Goal: Check status: Check status

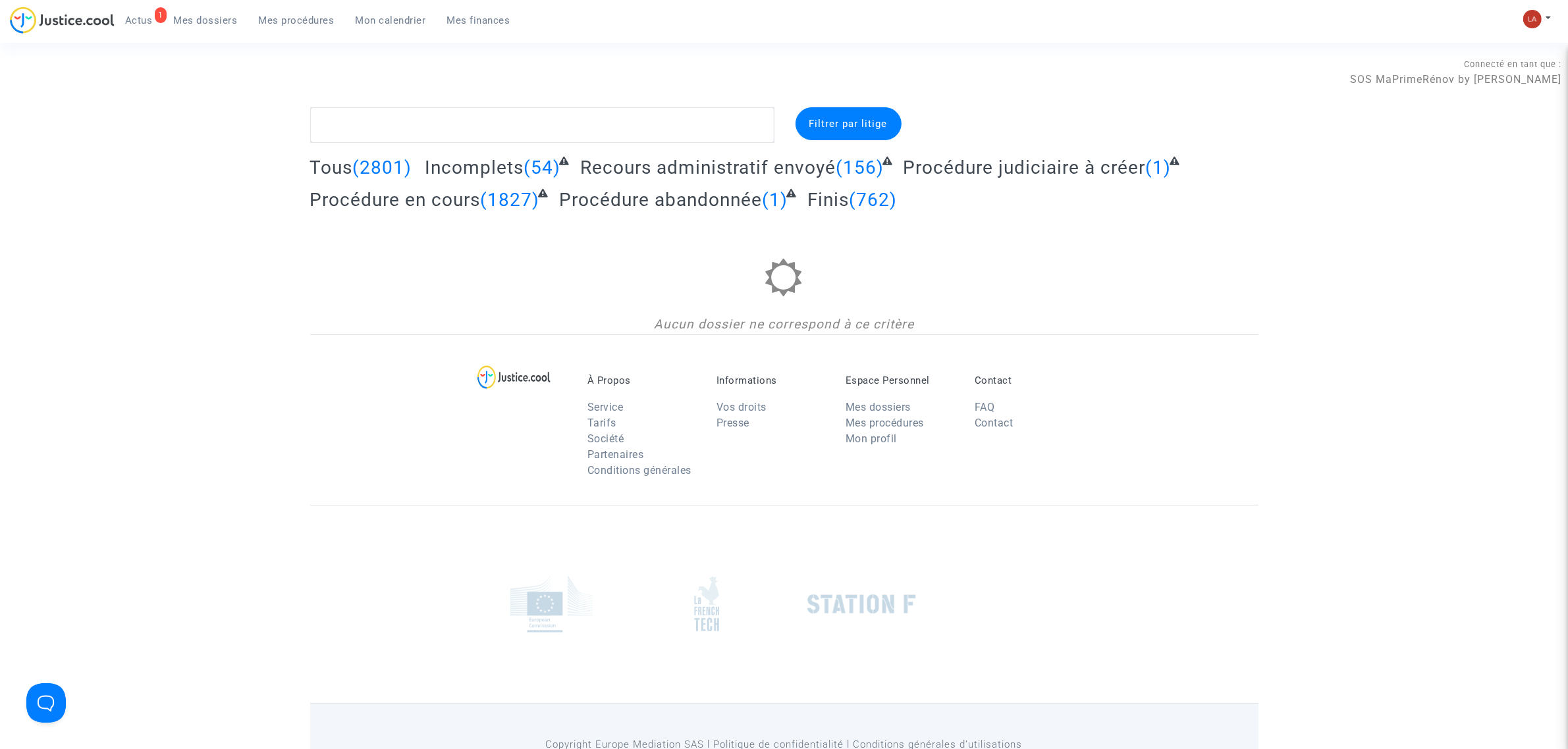
click at [292, 11] on link "Mes procédures" at bounding box center [297, 21] width 97 height 20
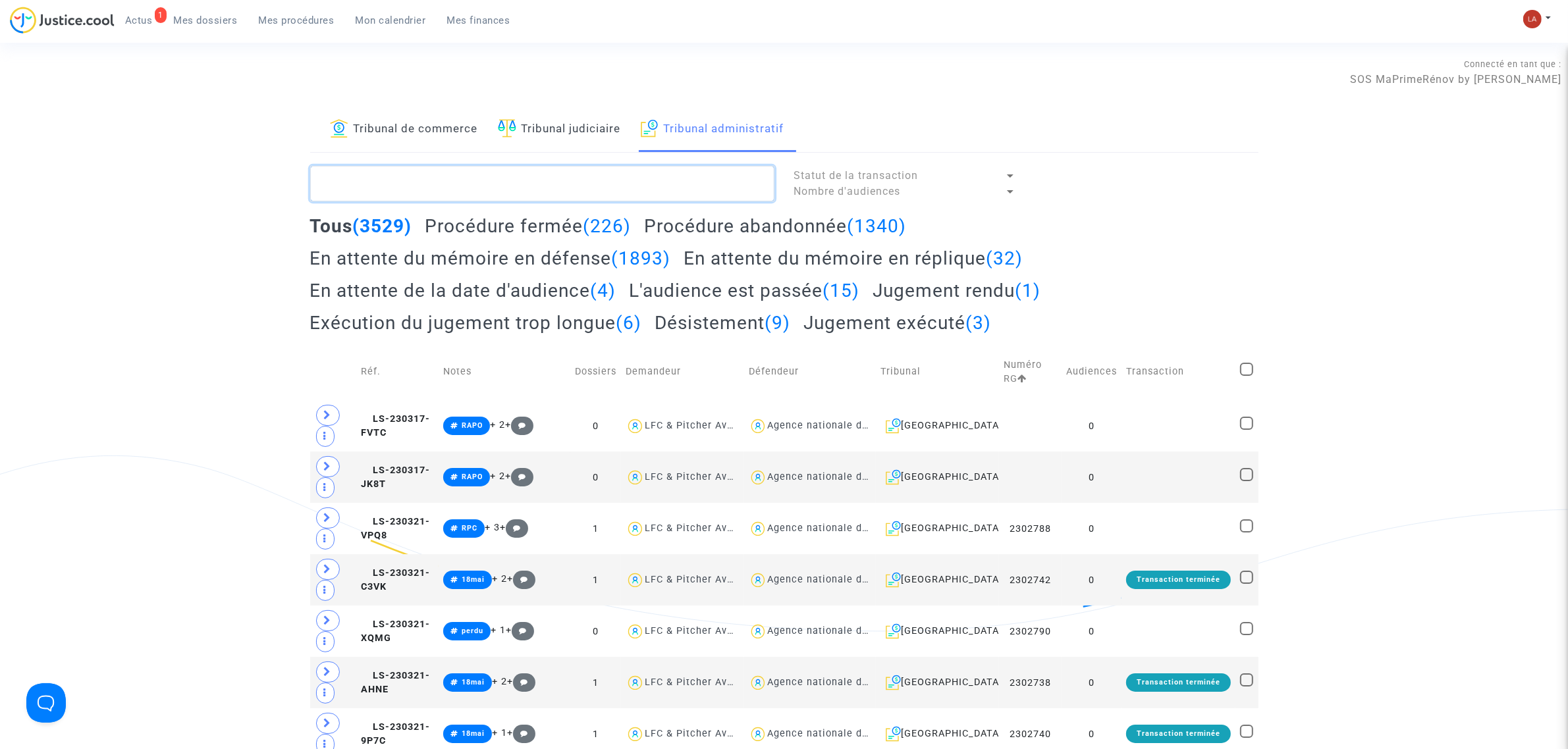
click at [686, 166] on textarea at bounding box center [542, 183] width 464 height 35
paste textarea "Riera"
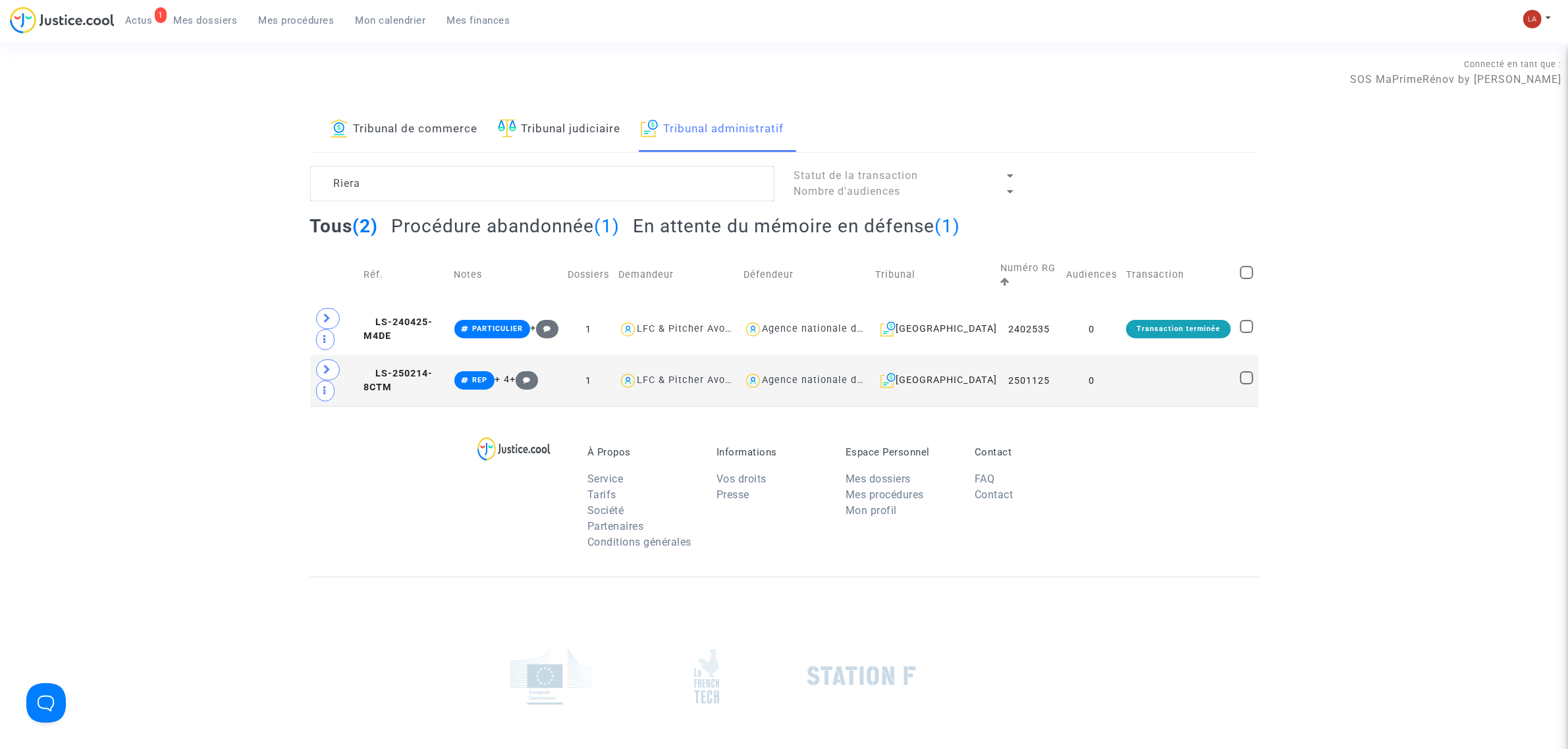
click at [773, 229] on h2 "En attente du mémoire en défense (1)" at bounding box center [796, 226] width 327 height 23
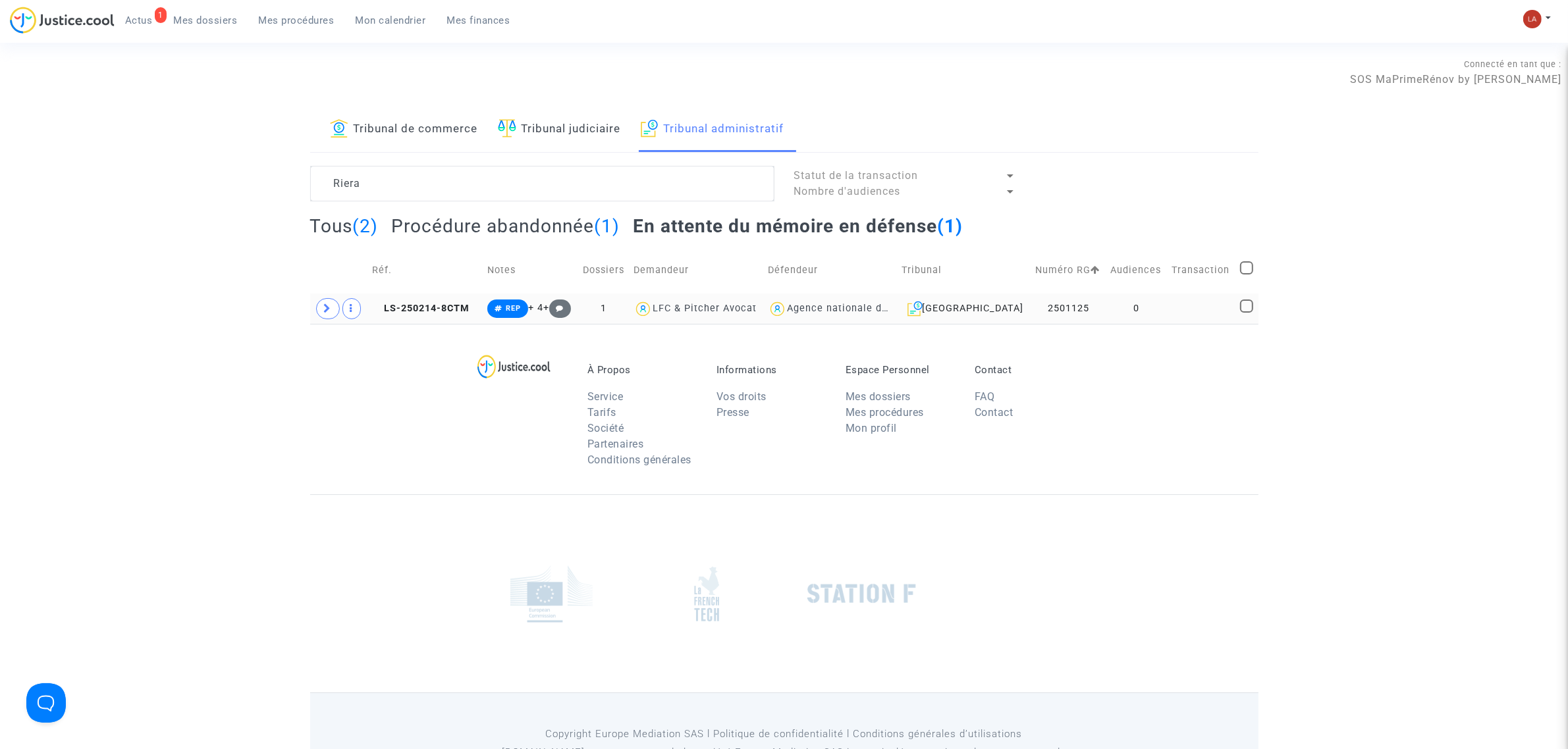
click at [328, 313] on icon at bounding box center [328, 308] width 8 height 10
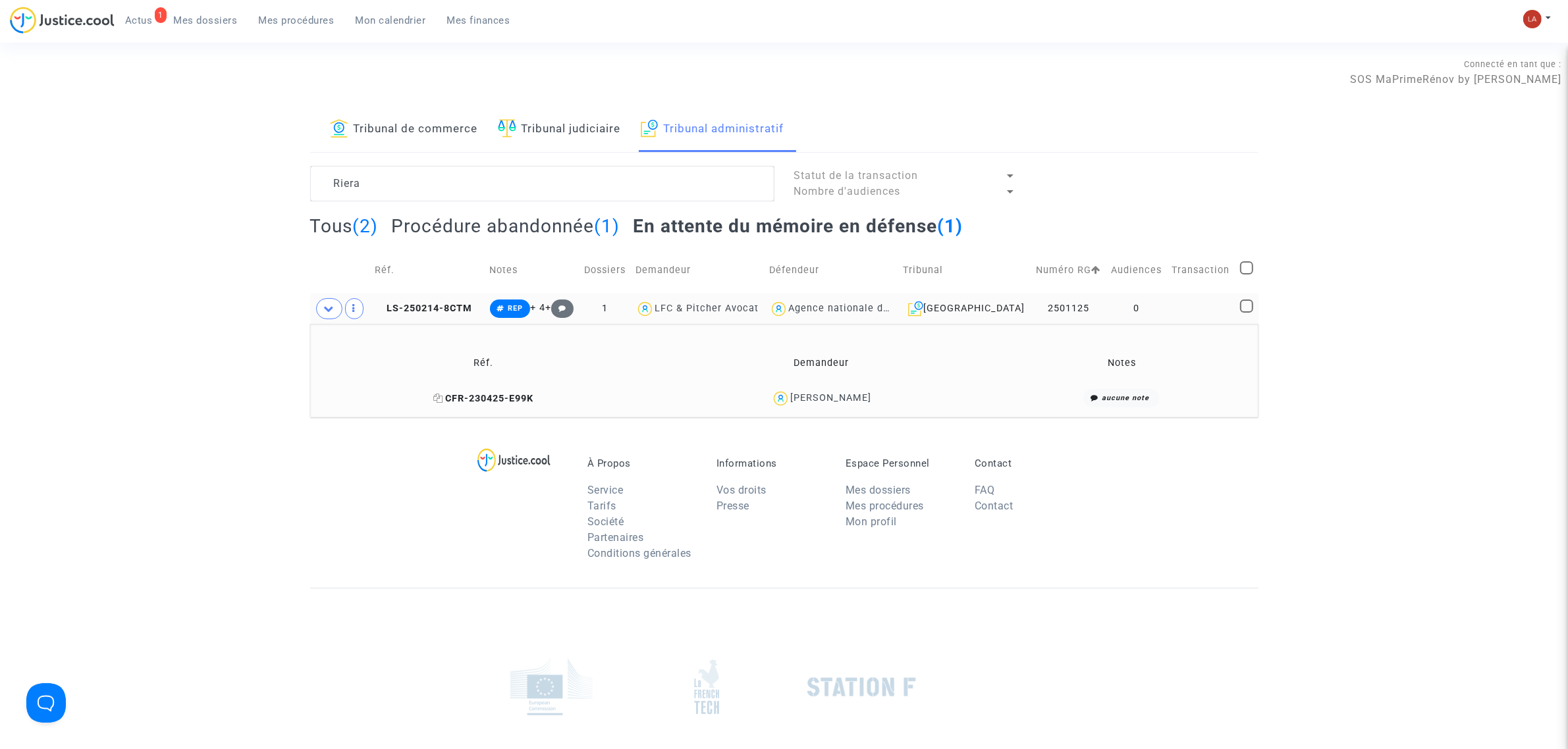
click at [533, 397] on span "CFR-230425-E99K" at bounding box center [484, 399] width 100 height 12
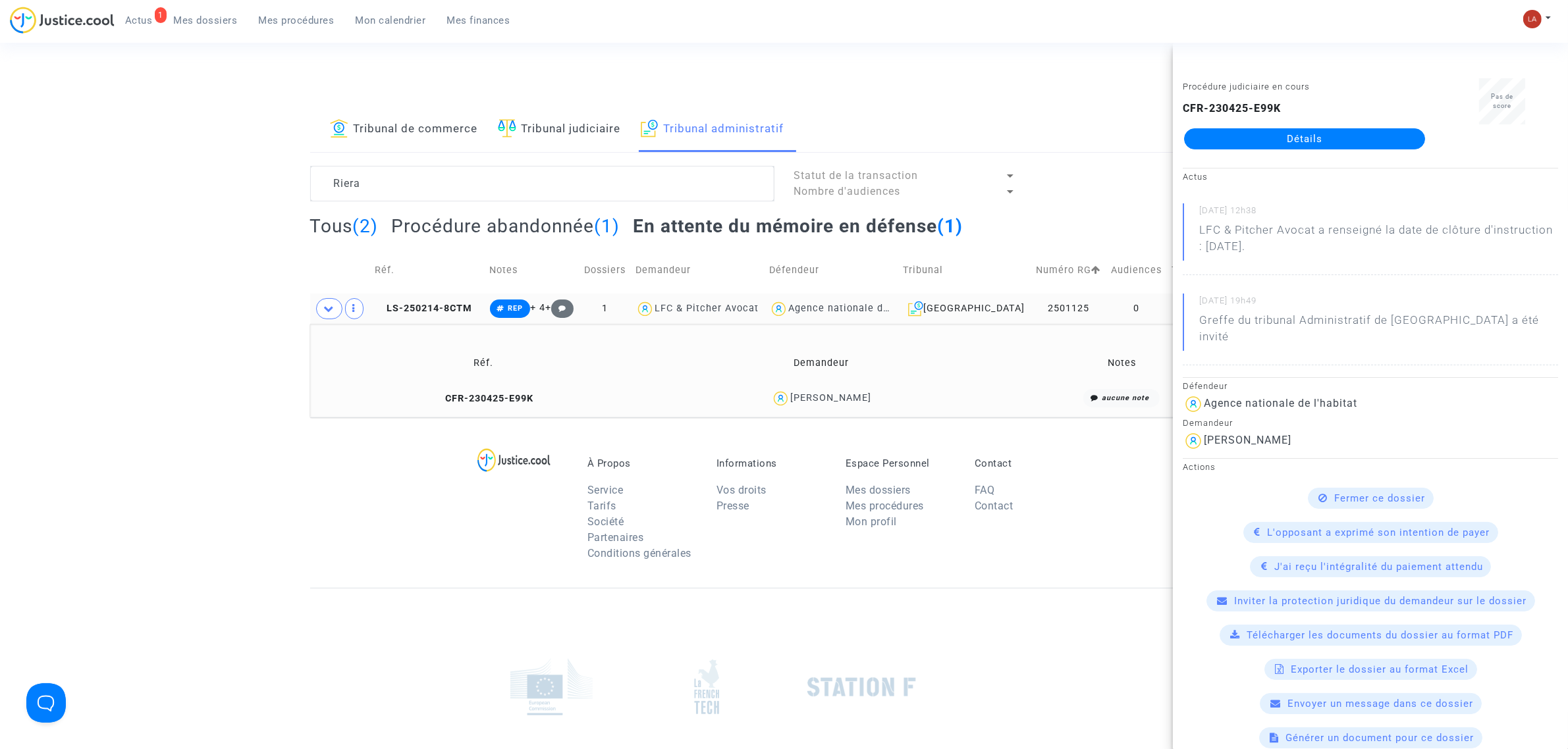
drag, startPoint x: 1311, startPoint y: 150, endPoint x: 1329, endPoint y: 140, distance: 20.6
click at [556, 172] on textarea at bounding box center [542, 183] width 464 height 35
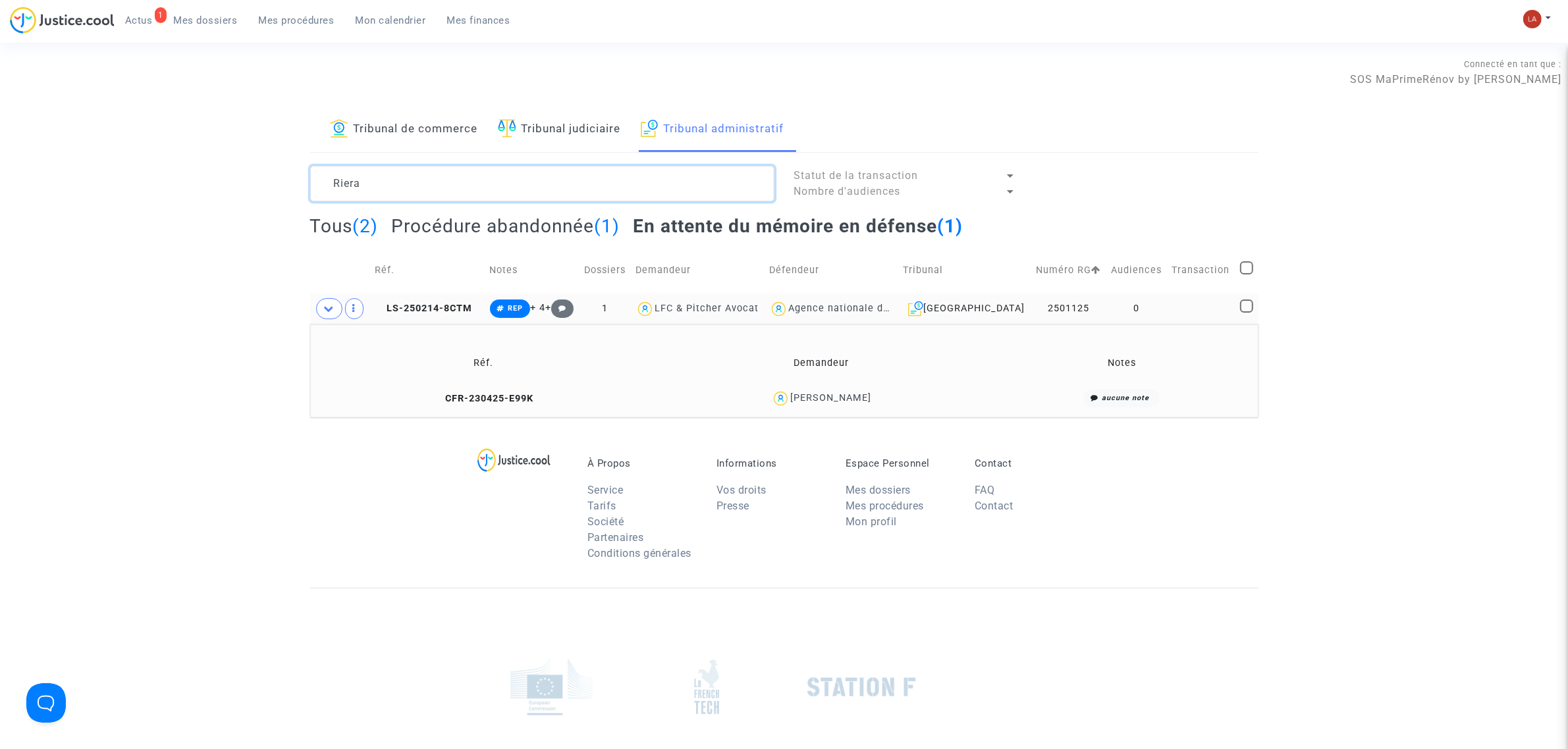
click at [556, 176] on textarea at bounding box center [542, 183] width 464 height 35
drag, startPoint x: 293, startPoint y: 176, endPoint x: 345, endPoint y: 176, distance: 52.0
click at [293, 176] on div "Tribunal de commerce Tribunal judiciaire Tribunal administratif Riera Statut de…" at bounding box center [784, 261] width 1568 height 310
click at [347, 176] on textarea at bounding box center [542, 183] width 464 height 35
click at [347, 178] on textarea at bounding box center [542, 183] width 464 height 35
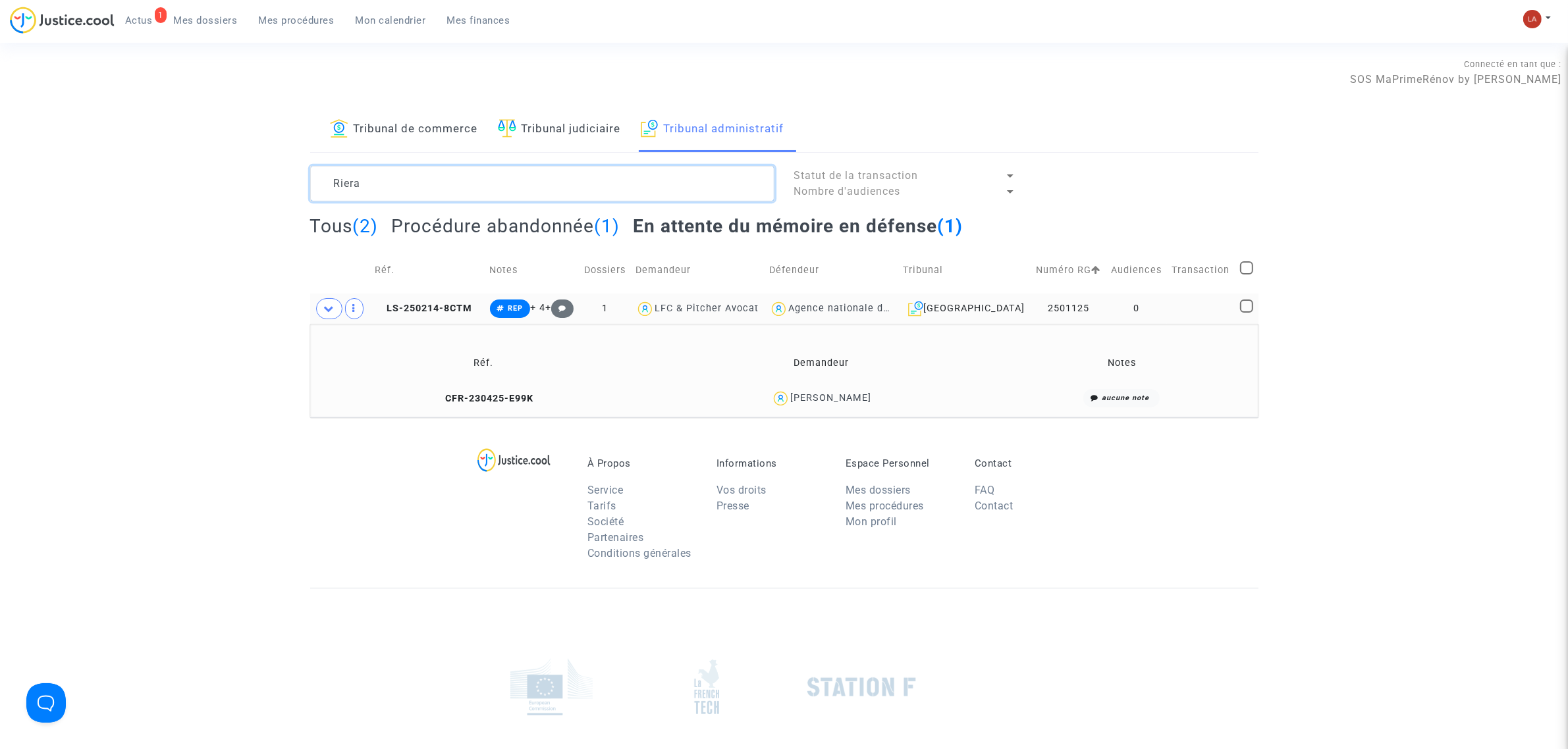
paste textarea "MARCHETTI"
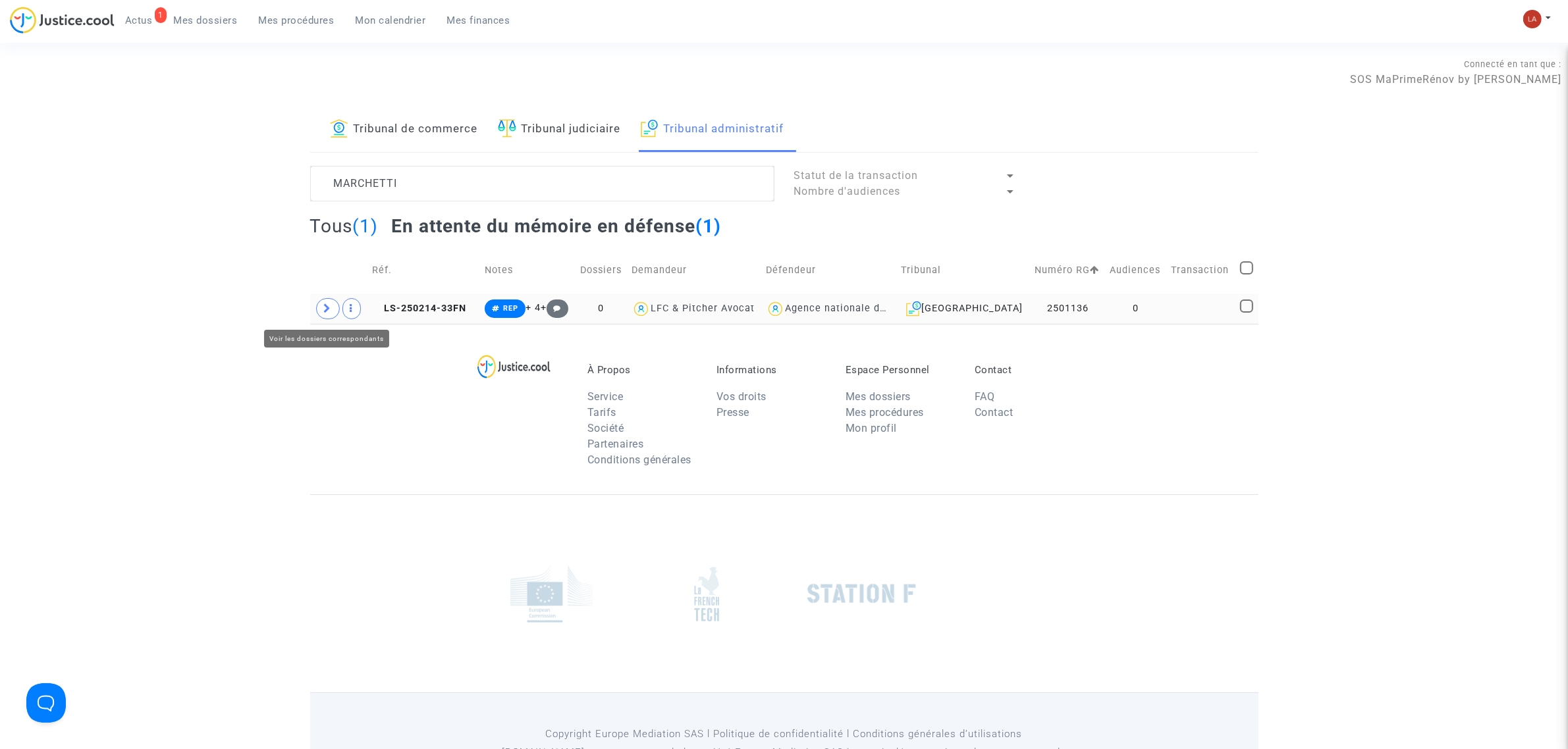
click at [335, 304] on span at bounding box center [327, 309] width 24 height 21
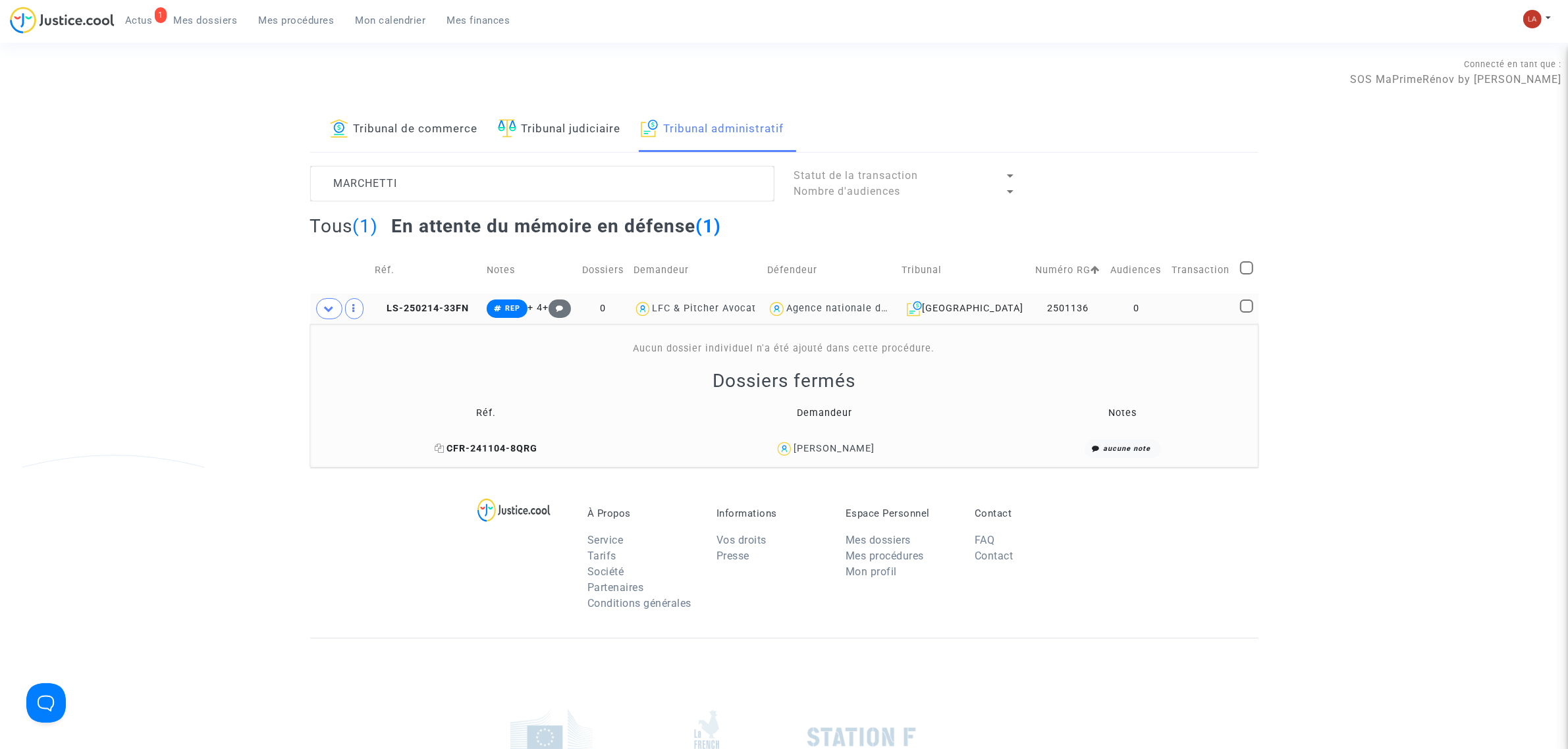
click at [501, 446] on span "CFR-241104-8QRG" at bounding box center [485, 449] width 103 height 12
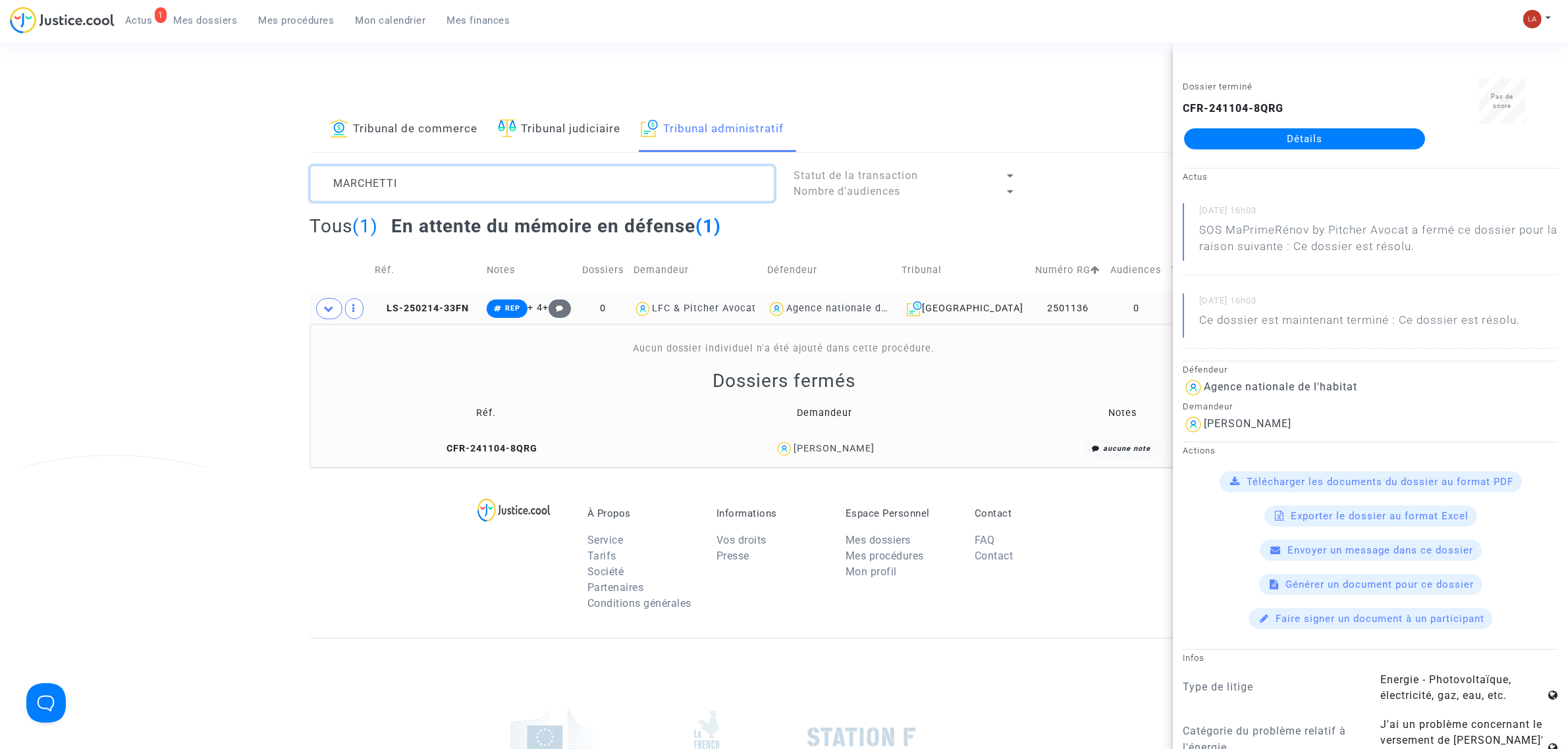
click at [640, 189] on textarea at bounding box center [542, 183] width 464 height 35
click at [641, 192] on textarea at bounding box center [542, 183] width 464 height 35
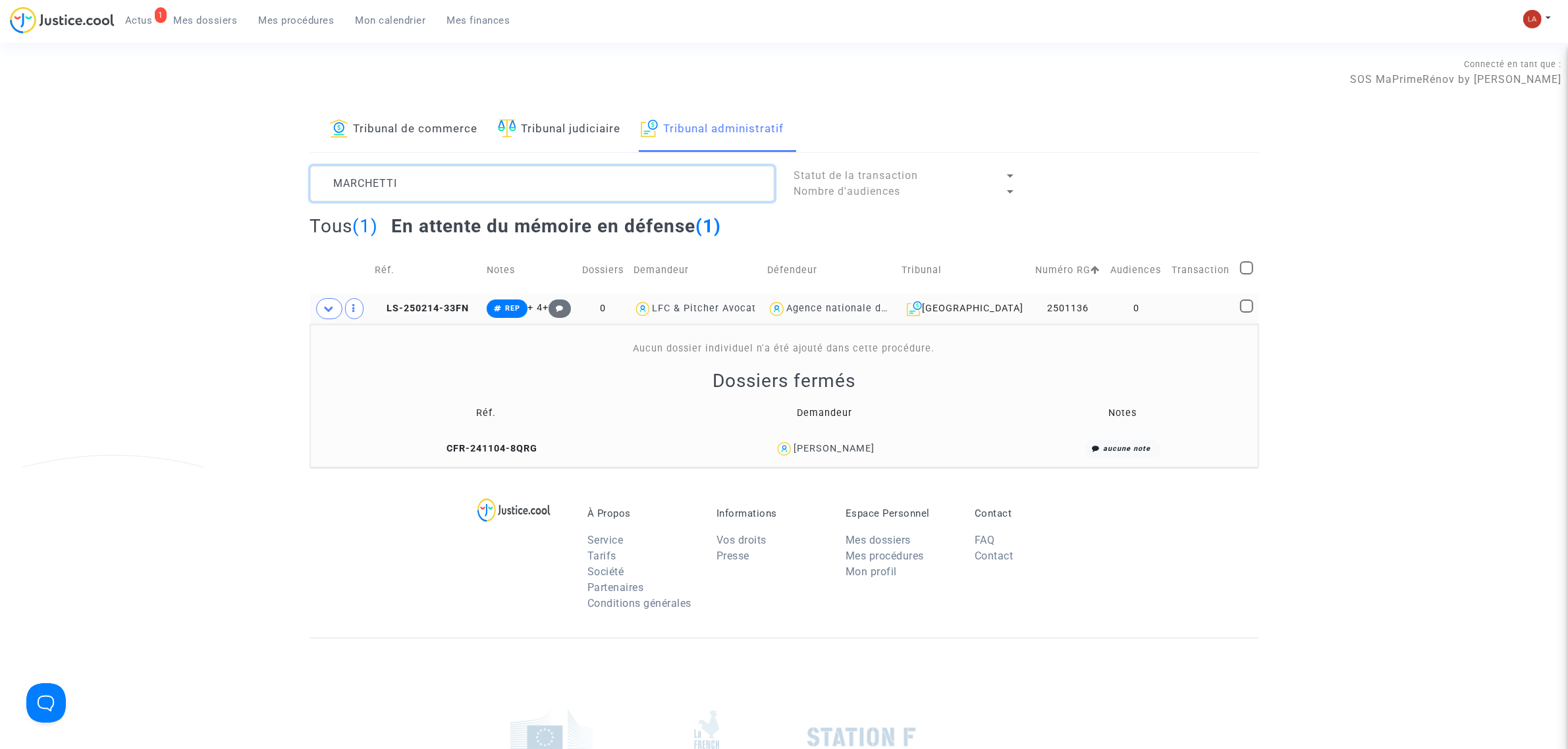
click at [646, 192] on textarea at bounding box center [542, 183] width 464 height 35
paste textarea "SIRET"
drag, startPoint x: 646, startPoint y: 192, endPoint x: 658, endPoint y: 192, distance: 12.0
click at [658, 192] on textarea at bounding box center [542, 183] width 464 height 35
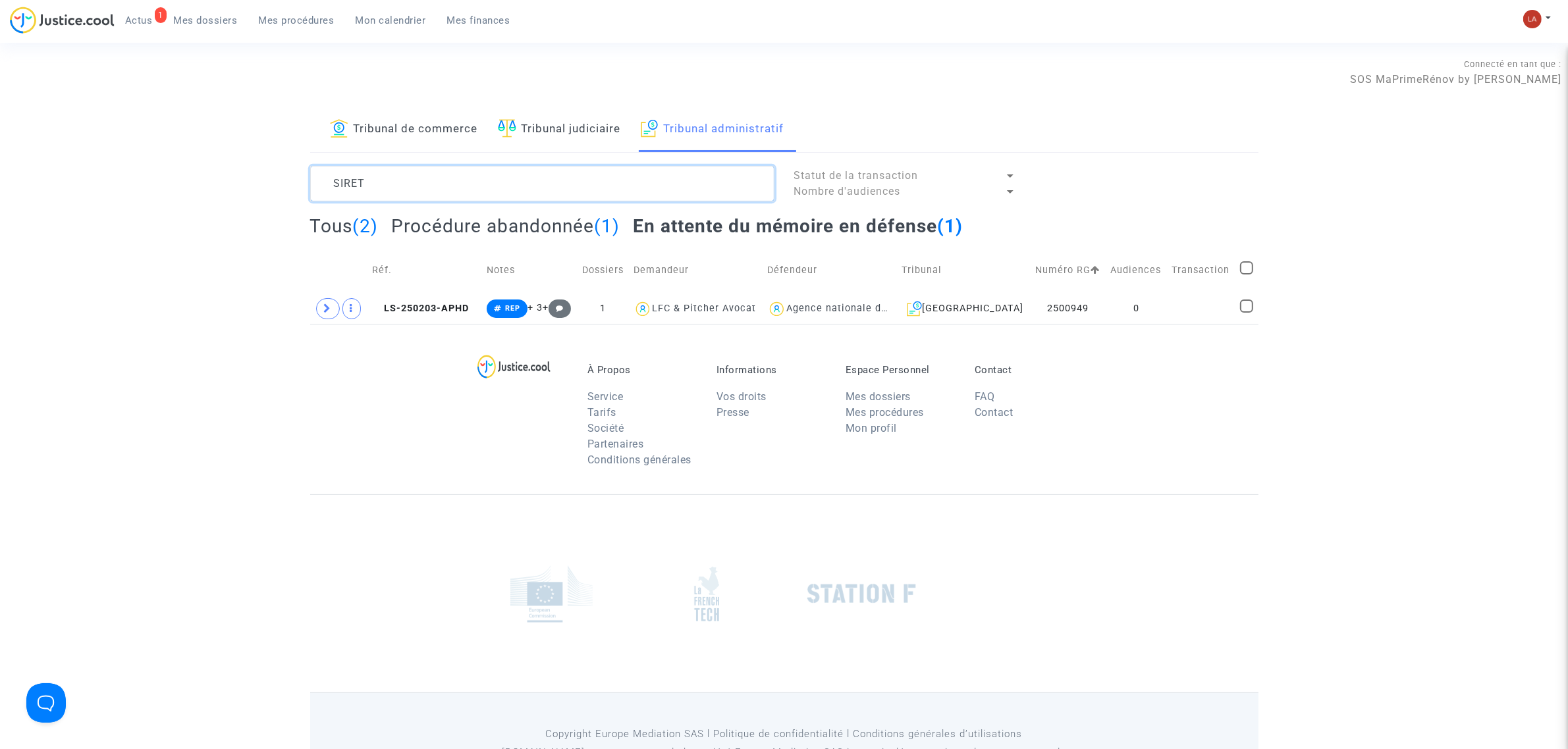
type textarea "SIRET"
click at [176, 8] on ul "1 Actus Mes dossiers Mes procédures Mon calendrier Mes finances" at bounding box center [318, 18] width 406 height 24
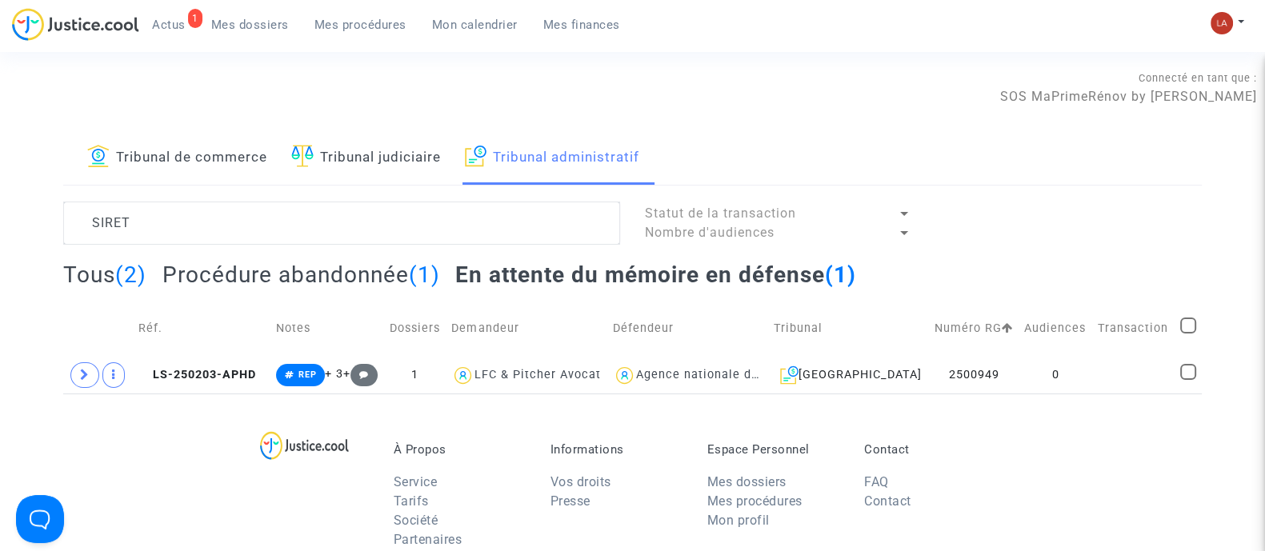
click at [165, 33] on link "1 Actus" at bounding box center [168, 25] width 59 height 24
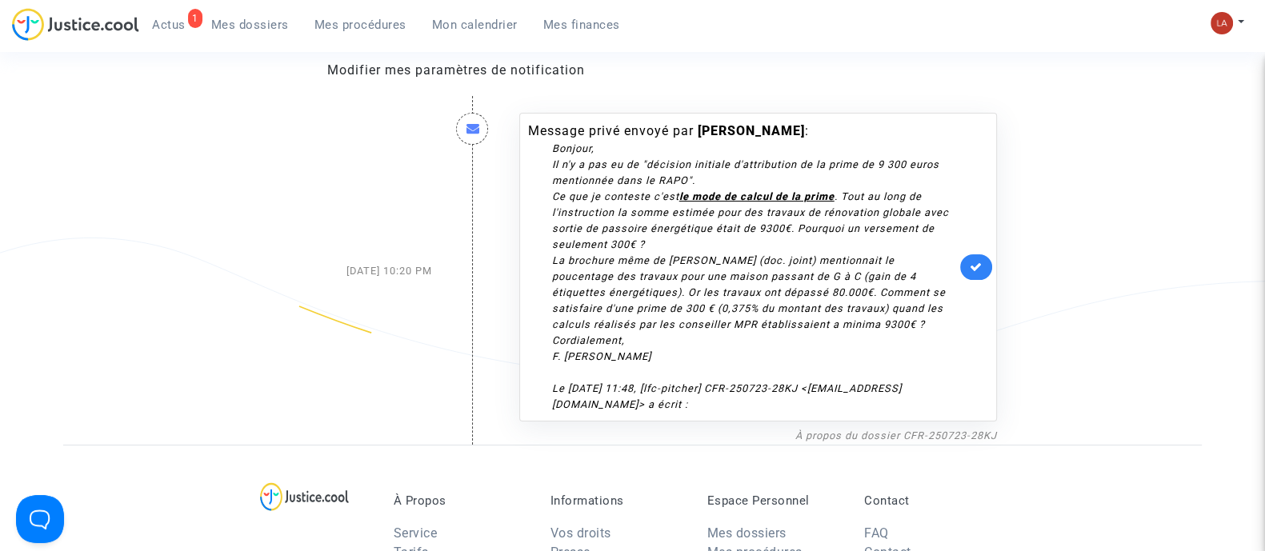
scroll to position [399, 0]
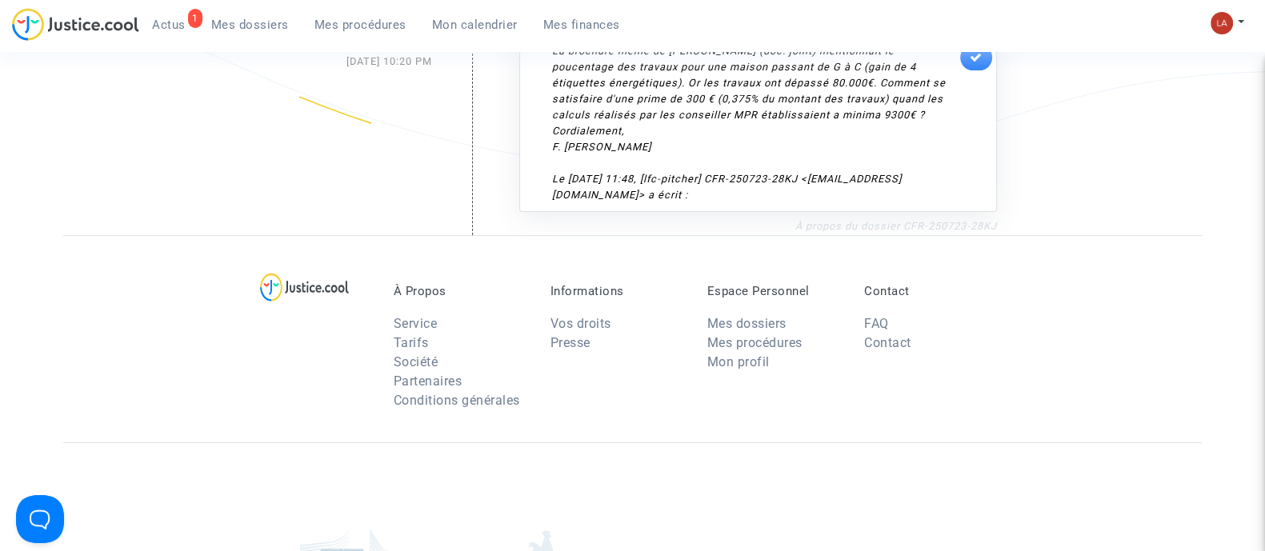
click at [828, 222] on link "À propos du dossier CFR-250723-28KJ" at bounding box center [897, 226] width 202 height 12
click at [1230, 18] on img at bounding box center [1222, 23] width 22 height 22
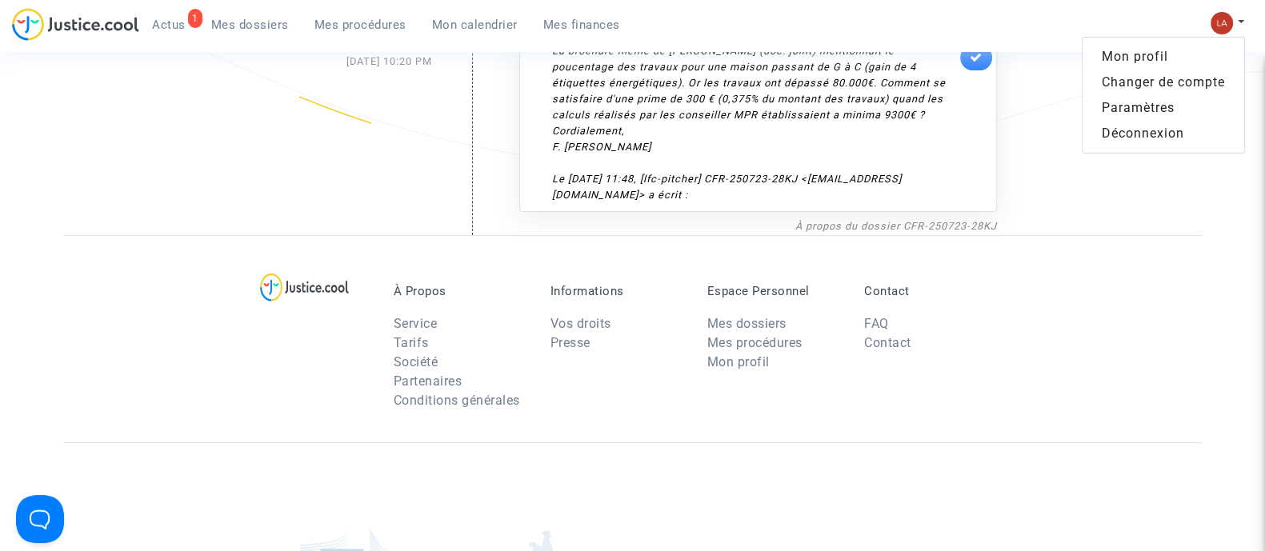
click at [1187, 74] on link "Changer de compte" at bounding box center [1164, 83] width 162 height 26
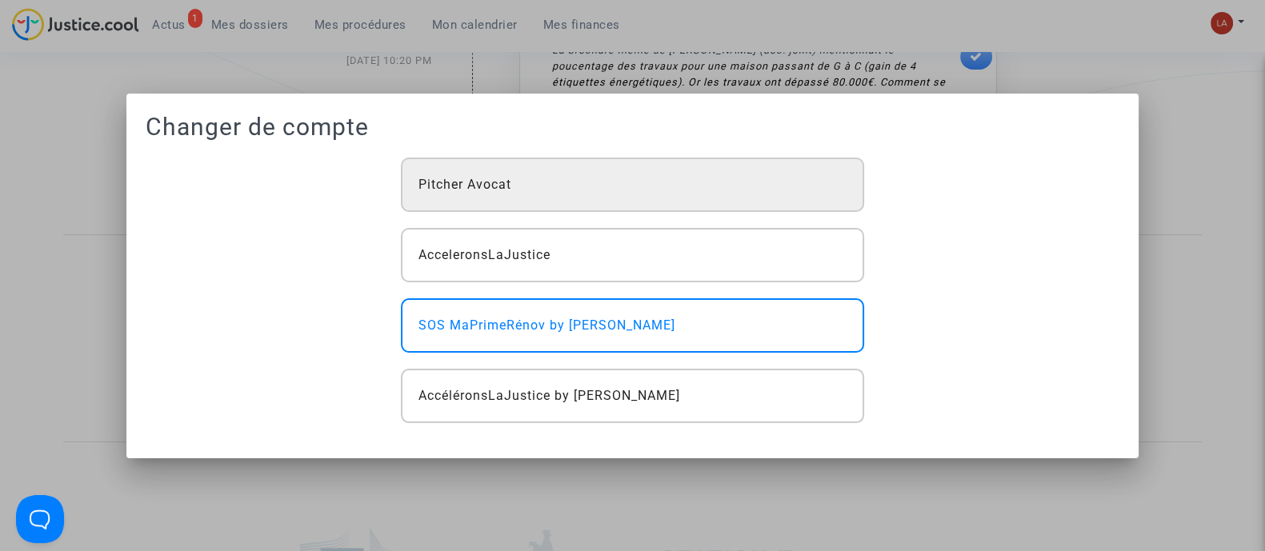
click at [483, 189] on span "Pitcher Avocat" at bounding box center [465, 184] width 93 height 19
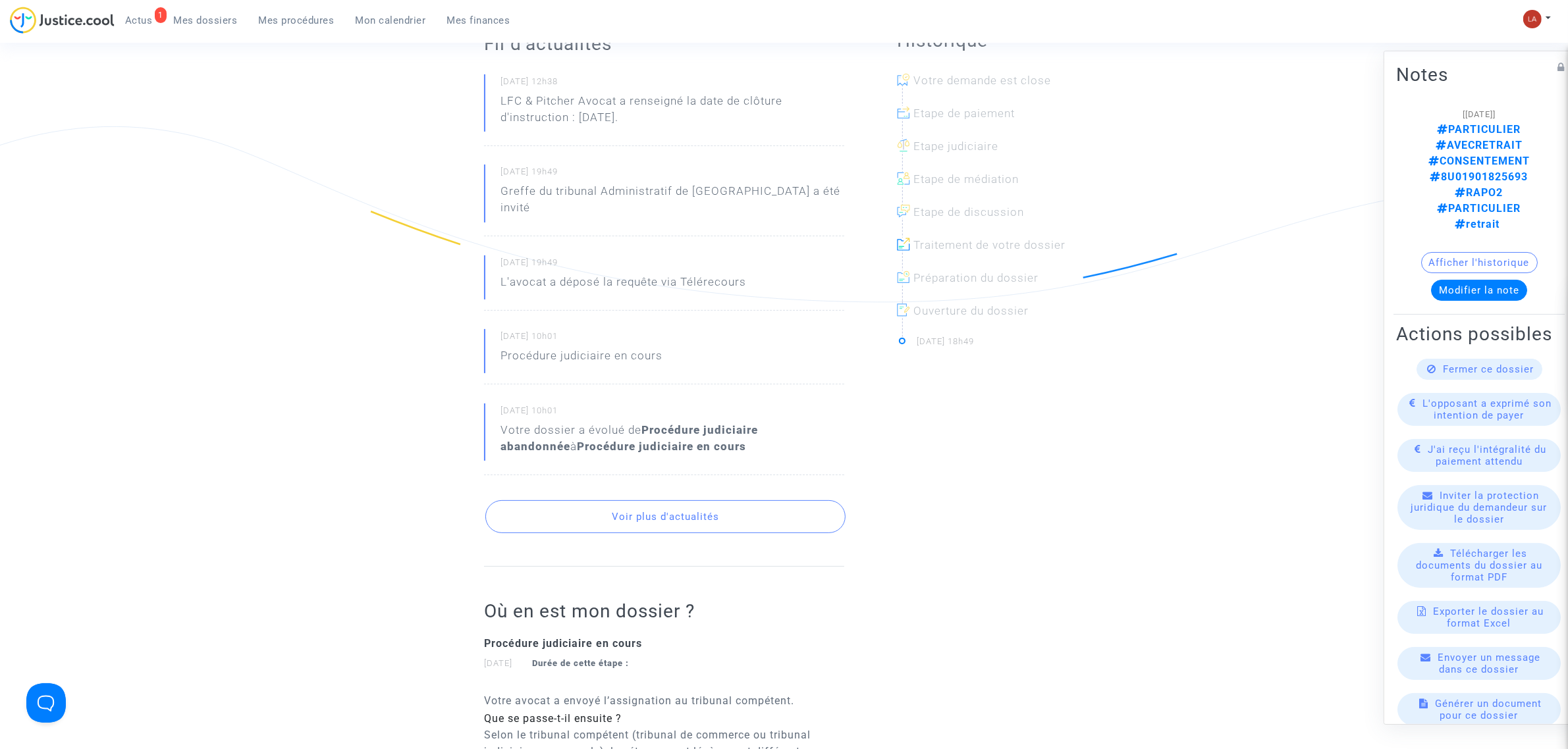
click at [680, 506] on button "Voir plus d'actualités" at bounding box center [666, 516] width 360 height 33
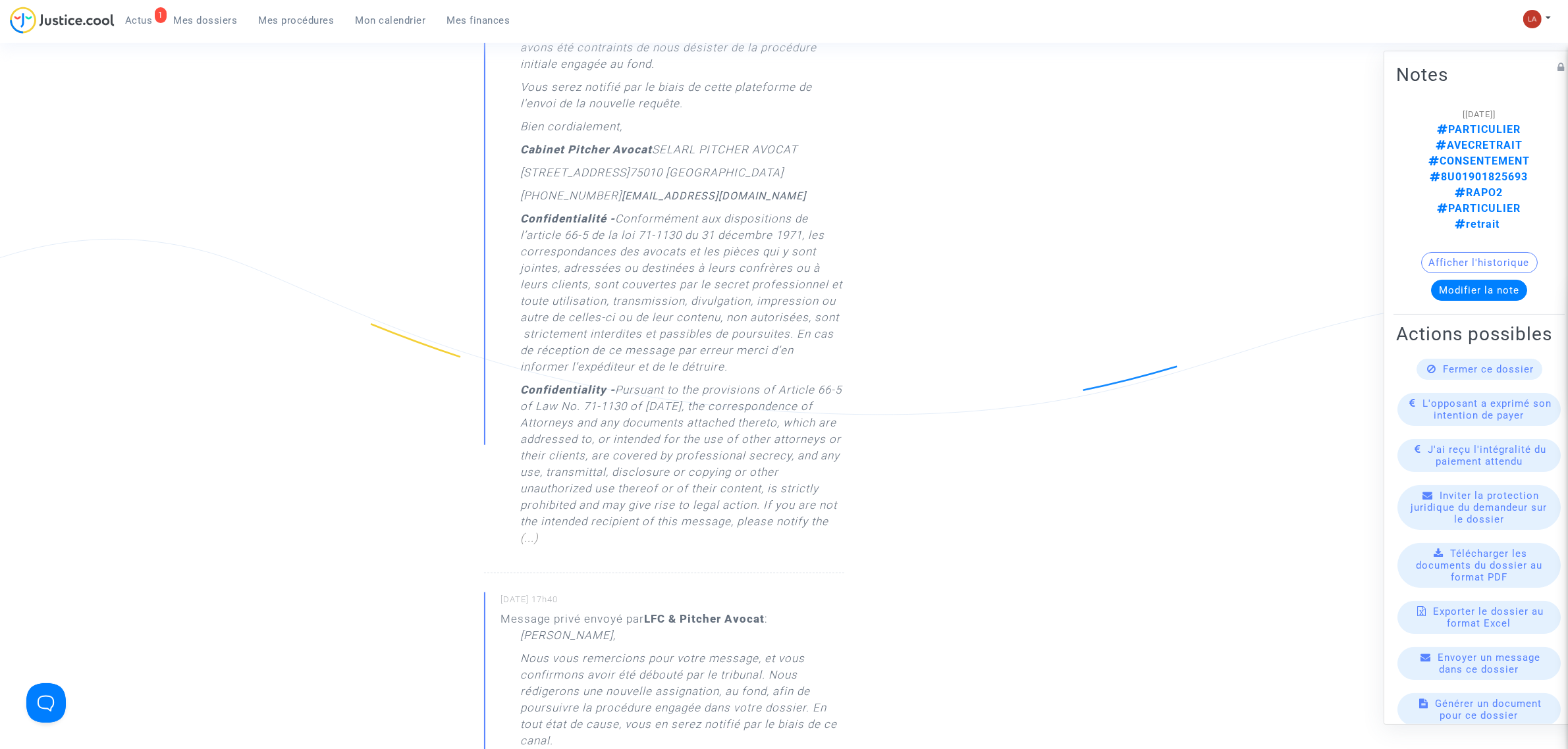
scroll to position [1481, 0]
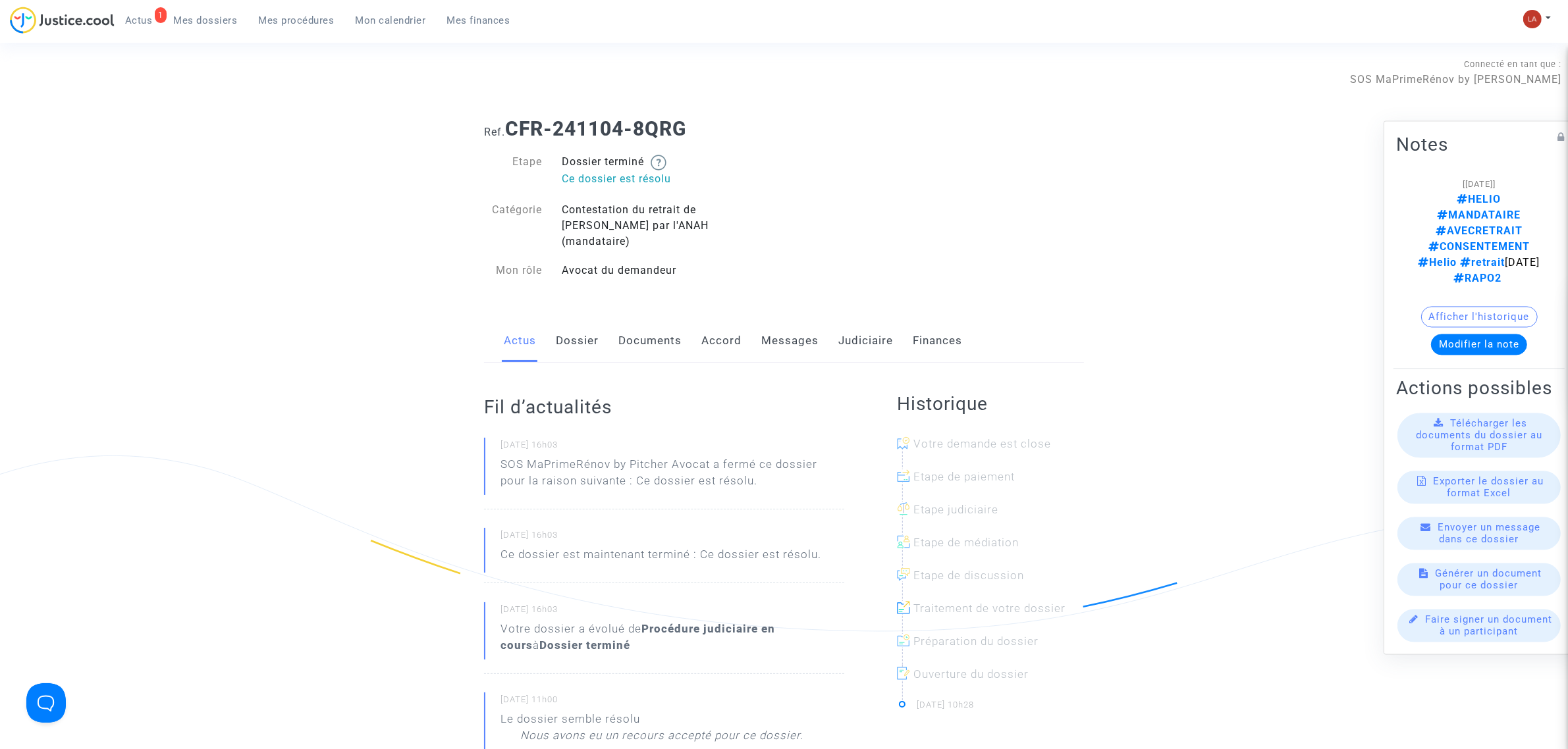
click at [802, 326] on link "Messages" at bounding box center [790, 340] width 58 height 44
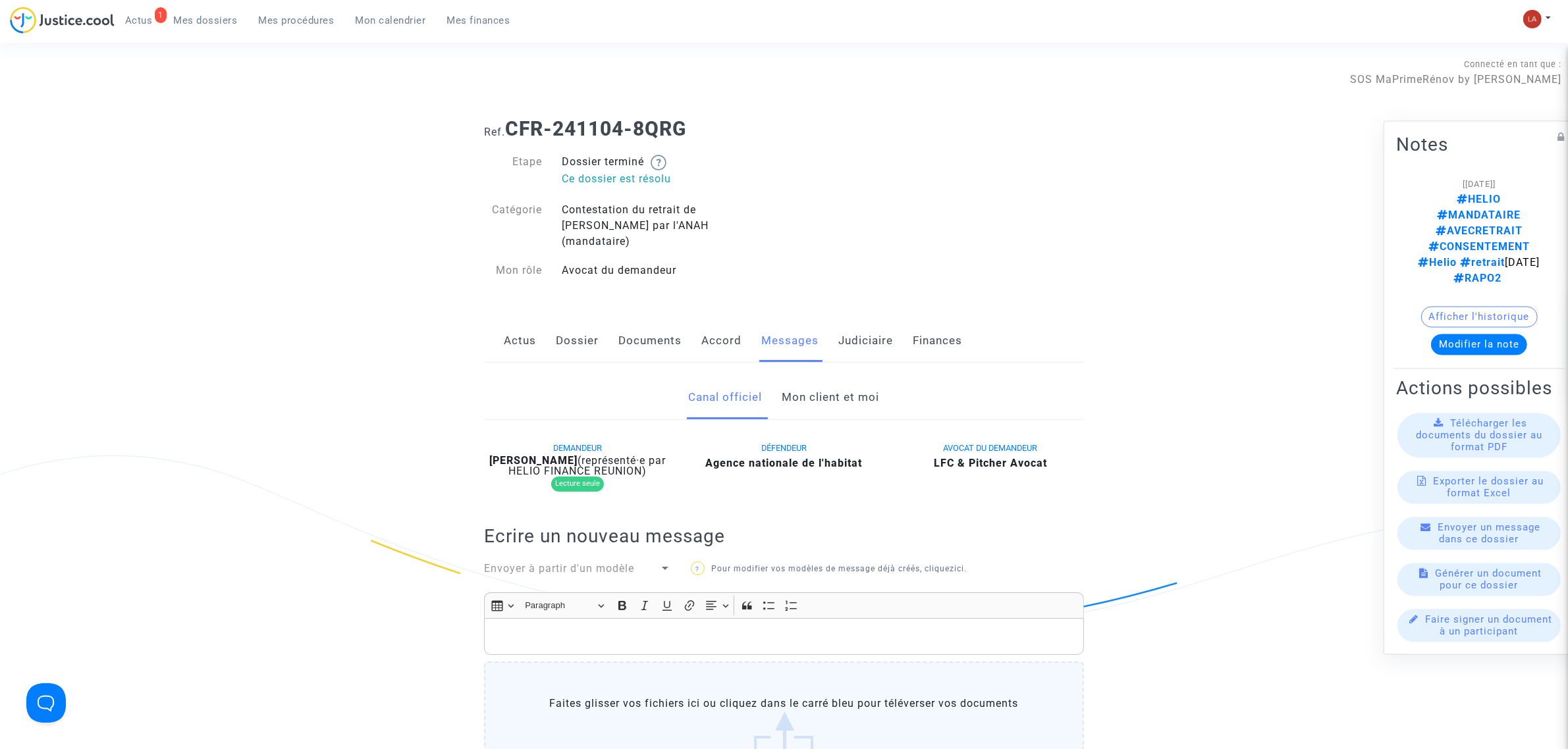
click at [851, 387] on link "Mon client et moi" at bounding box center [831, 397] width 97 height 44
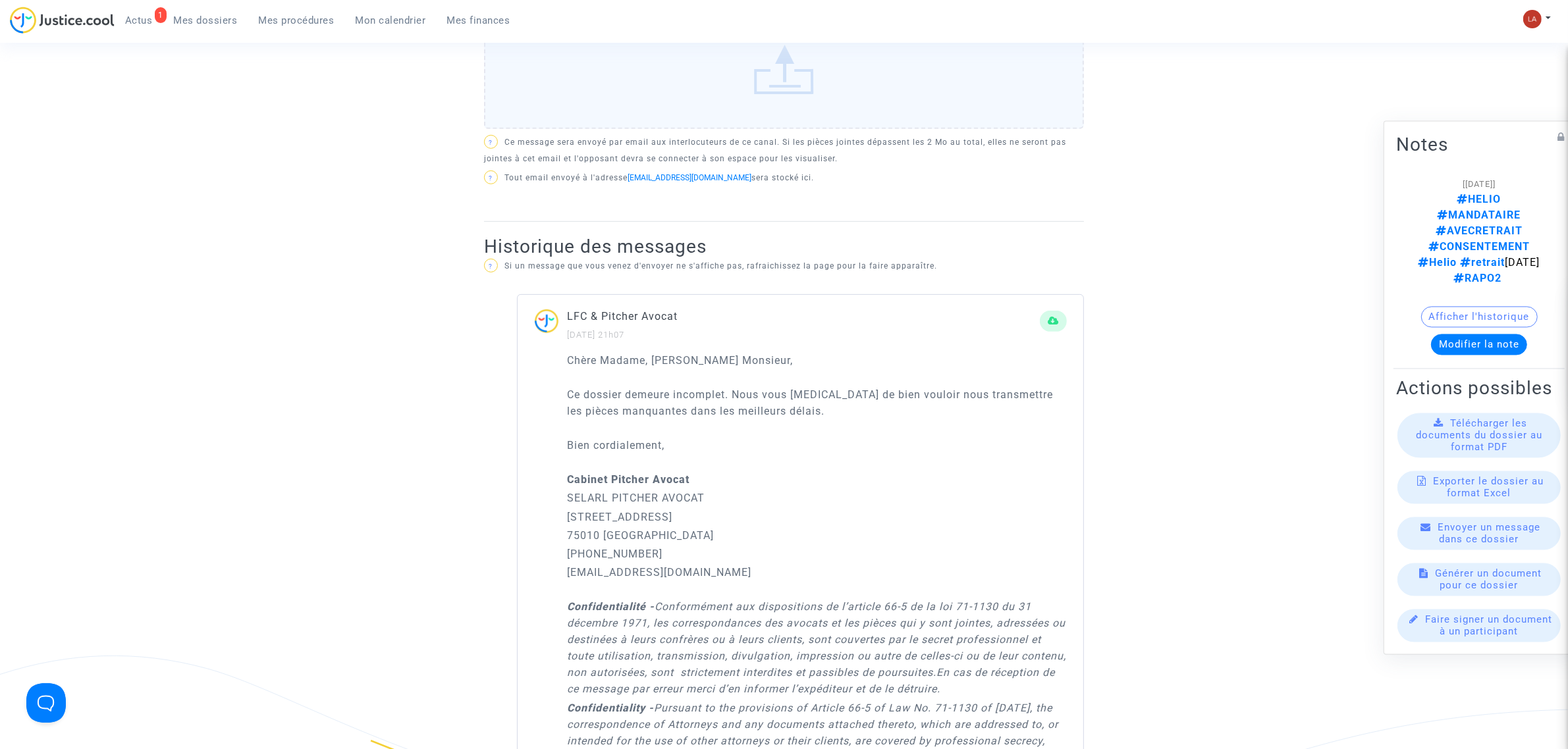
scroll to position [658, 0]
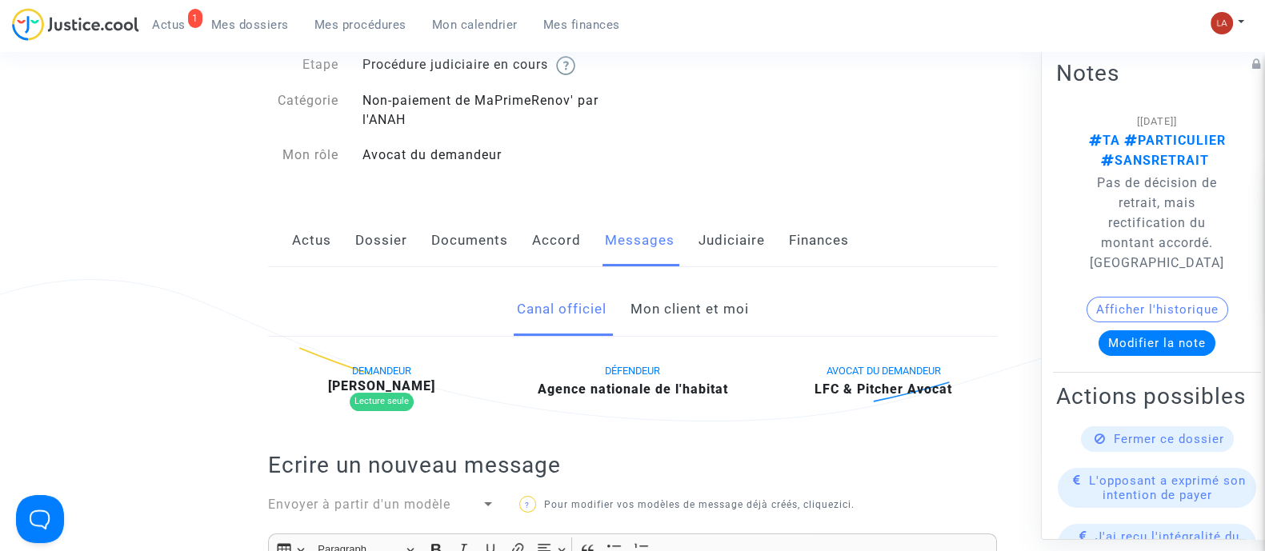
click at [752, 321] on div "Canal officiel Mon client et moi" at bounding box center [632, 310] width 729 height 54
drag, startPoint x: 733, startPoint y: 302, endPoint x: 739, endPoint y: 308, distance: 9.1
click at [733, 304] on link "Mon client et moi" at bounding box center [689, 309] width 118 height 53
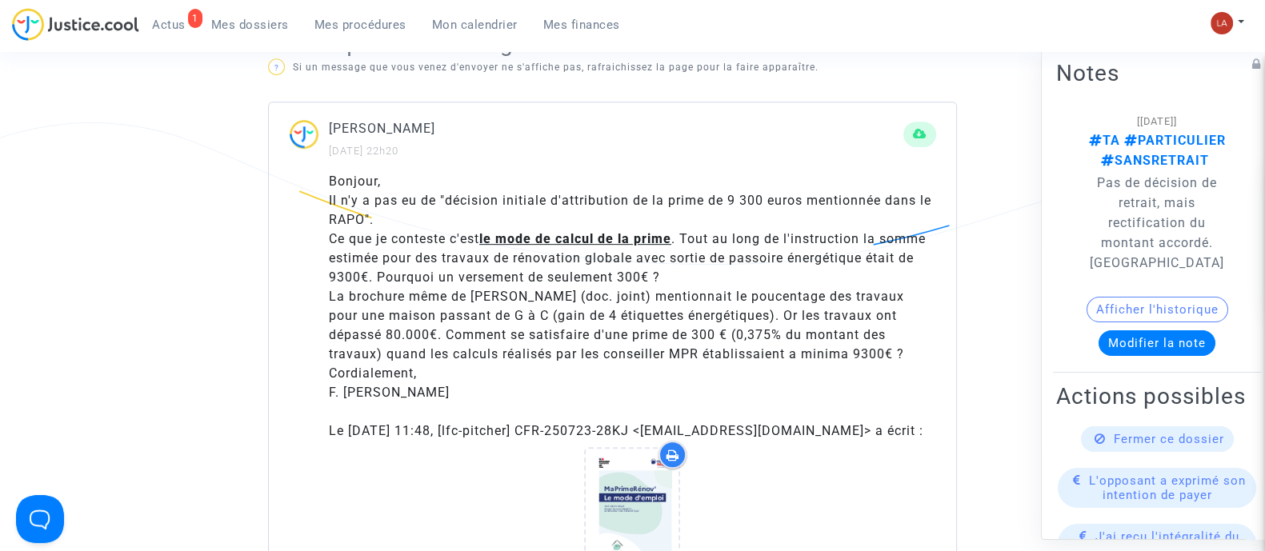
scroll to position [832, 0]
